Goal: Task Accomplishment & Management: Use online tool/utility

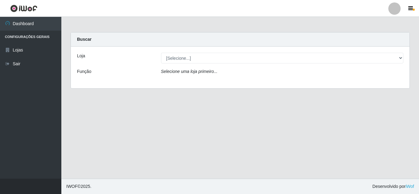
select select "462"
click at [161, 53] on select "[Selecione...] Queiroz [GEOGRAPHIC_DATA] - [GEOGRAPHIC_DATA]" at bounding box center [282, 58] width 243 height 11
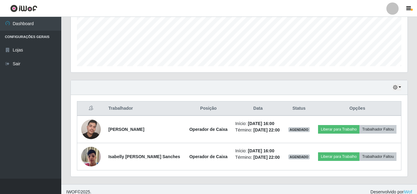
scroll to position [153, 0]
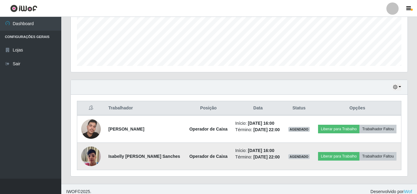
click at [90, 154] on img at bounding box center [91, 156] width 20 height 26
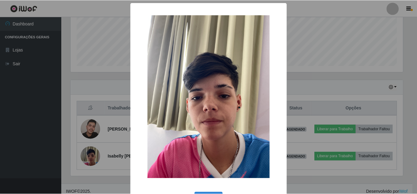
scroll to position [23, 0]
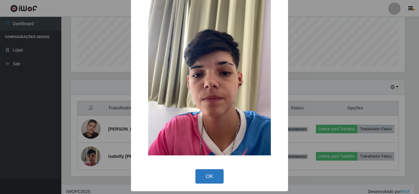
click at [196, 174] on button "OK" at bounding box center [209, 176] width 29 height 14
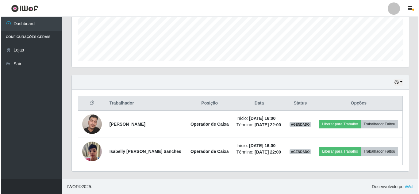
scroll to position [159, 0]
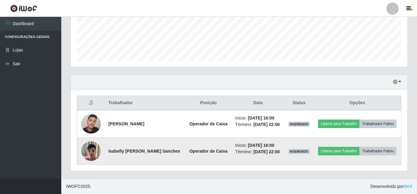
click at [94, 151] on img at bounding box center [91, 151] width 20 height 26
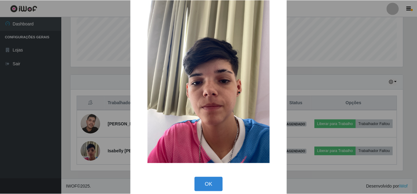
scroll to position [23, 0]
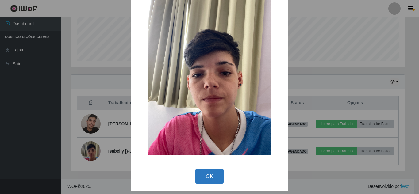
click at [198, 173] on button "OK" at bounding box center [209, 176] width 29 height 14
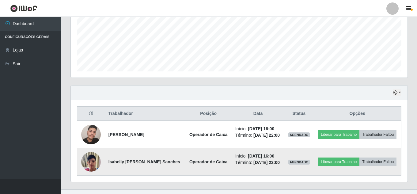
scroll to position [159, 0]
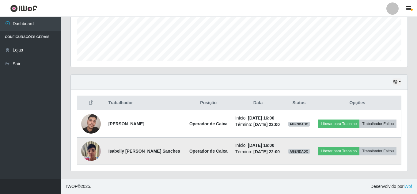
click at [93, 151] on img at bounding box center [91, 151] width 20 height 26
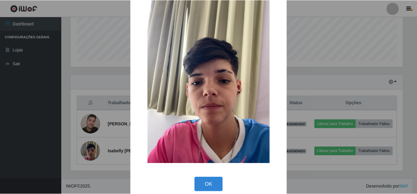
scroll to position [23, 0]
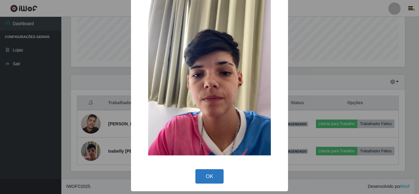
click at [211, 179] on button "OK" at bounding box center [209, 176] width 29 height 14
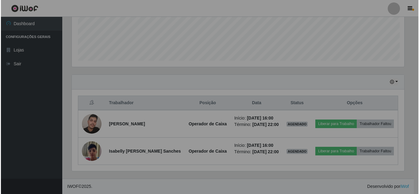
scroll to position [127, 337]
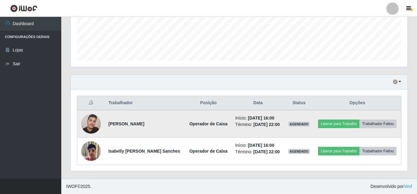
click at [85, 124] on img at bounding box center [91, 124] width 20 height 26
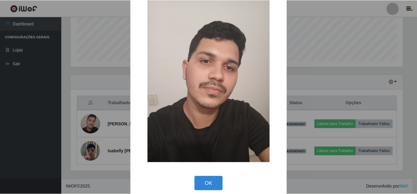
scroll to position [23, 0]
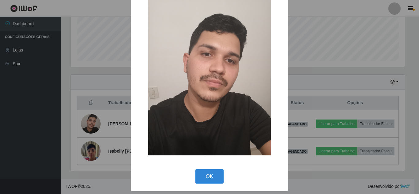
click at [214, 179] on button "OK" at bounding box center [209, 176] width 29 height 14
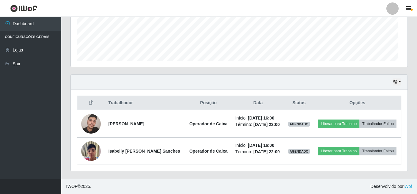
scroll to position [127, 337]
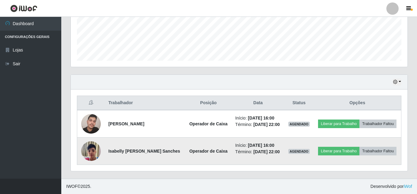
click at [98, 152] on img at bounding box center [91, 151] width 20 height 26
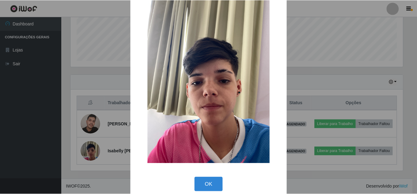
scroll to position [23, 0]
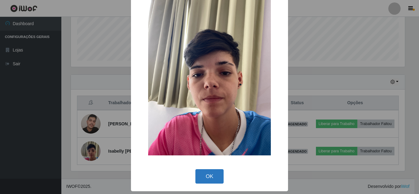
click at [212, 171] on button "OK" at bounding box center [209, 176] width 29 height 14
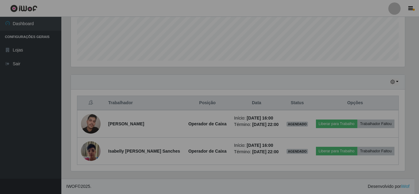
scroll to position [127, 337]
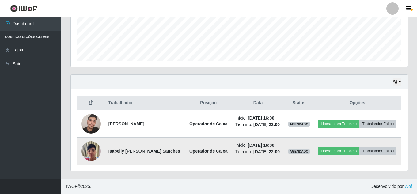
click at [92, 152] on img at bounding box center [91, 151] width 20 height 26
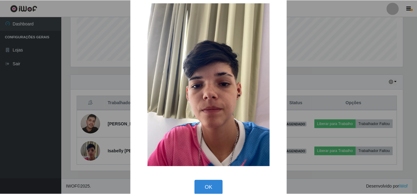
scroll to position [0, 0]
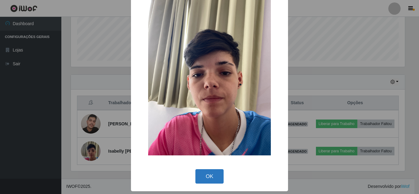
click at [196, 172] on button "OK" at bounding box center [209, 176] width 29 height 14
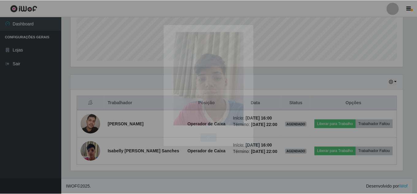
scroll to position [306541, 306331]
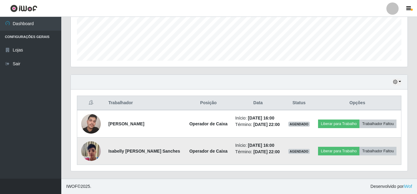
click at [90, 153] on img at bounding box center [91, 151] width 20 height 26
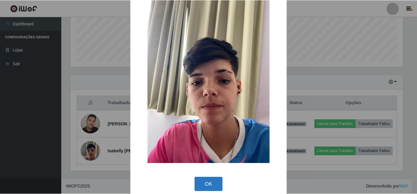
scroll to position [23, 0]
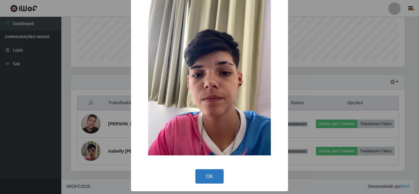
click at [212, 178] on button "OK" at bounding box center [209, 176] width 29 height 14
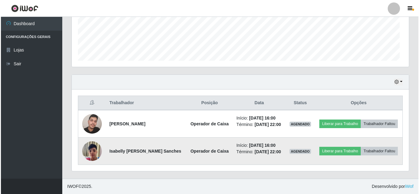
scroll to position [127, 337]
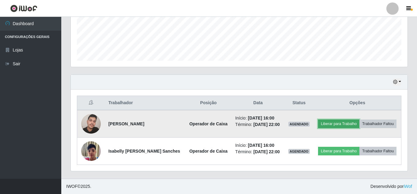
click at [347, 124] on button "Liberar para Trabalho" at bounding box center [338, 124] width 41 height 9
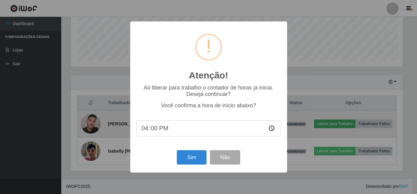
scroll to position [127, 334]
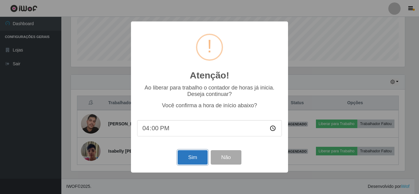
click at [194, 154] on button "Sim" at bounding box center [193, 157] width 30 height 14
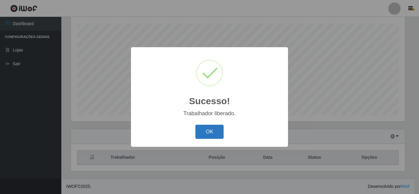
click at [218, 126] on button "OK" at bounding box center [209, 132] width 29 height 14
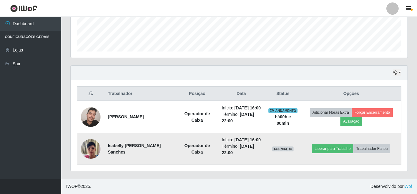
scroll to position [181, 0]
click at [339, 145] on button "Liberar para Trabalho" at bounding box center [332, 148] width 41 height 9
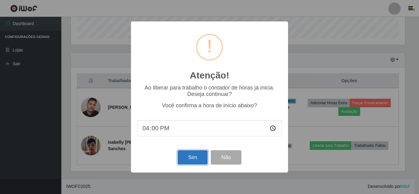
click at [189, 153] on button "Sim" at bounding box center [193, 157] width 30 height 14
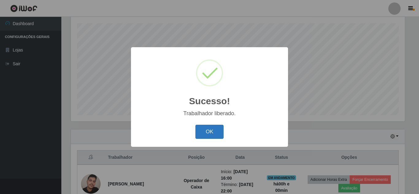
click at [212, 133] on button "OK" at bounding box center [209, 132] width 29 height 14
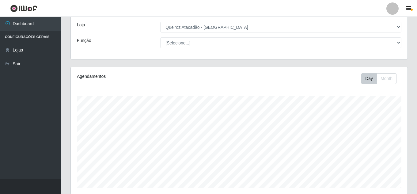
scroll to position [0, 0]
